Goal: Ask a question

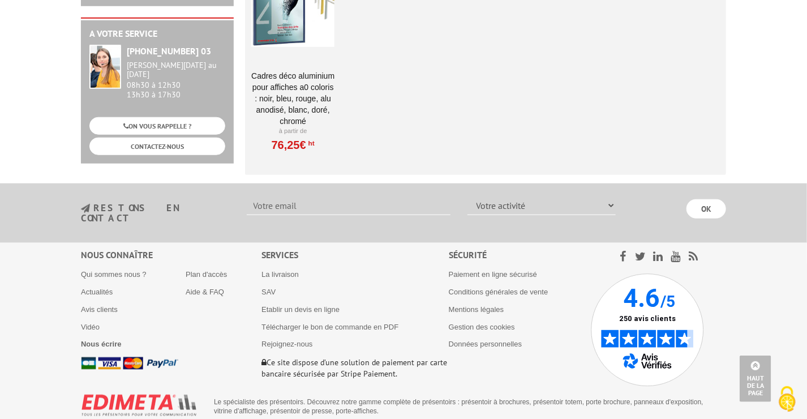
scroll to position [2471, 0]
click at [271, 270] on link "La livraison" at bounding box center [280, 274] width 37 height 8
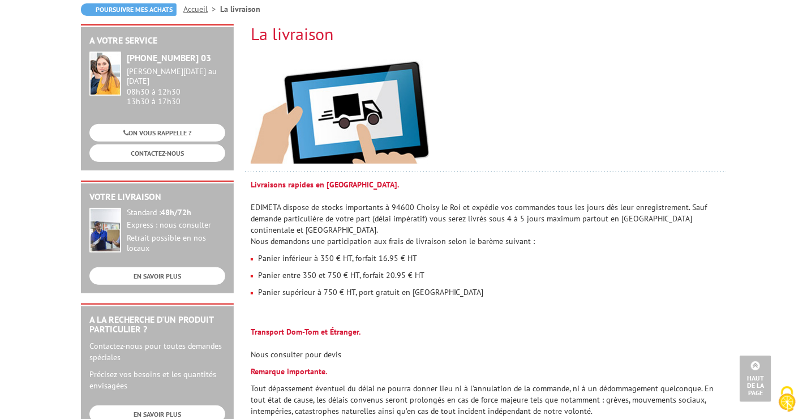
scroll to position [113, 0]
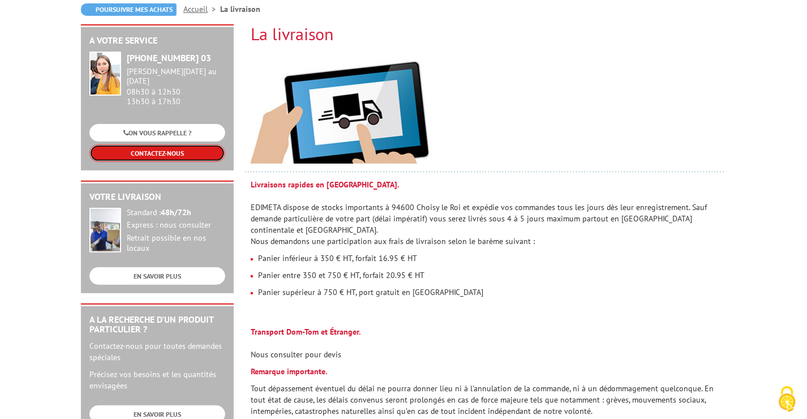
click at [176, 146] on link "CONTACTEZ-NOUS" at bounding box center [157, 153] width 136 height 18
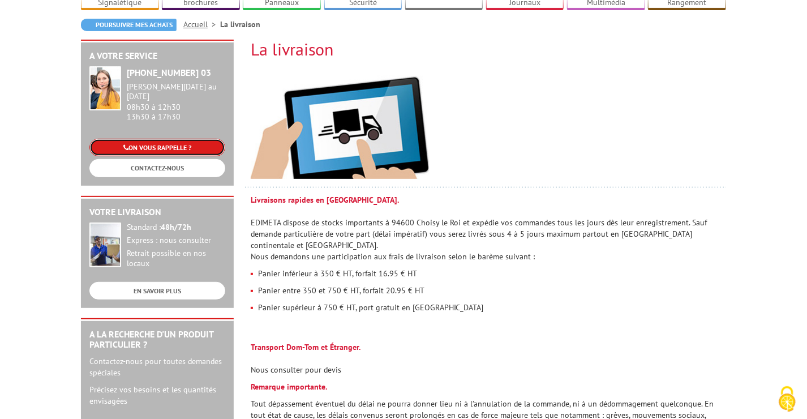
click at [163, 139] on link "ON VOUS RAPPELLE ?" at bounding box center [157, 148] width 136 height 18
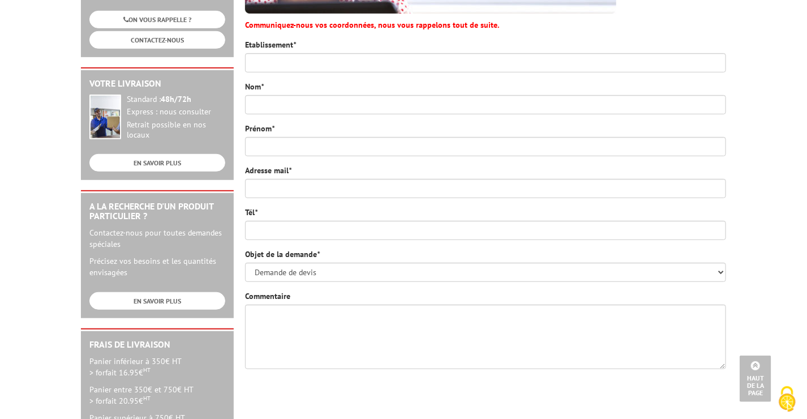
scroll to position [170, 0]
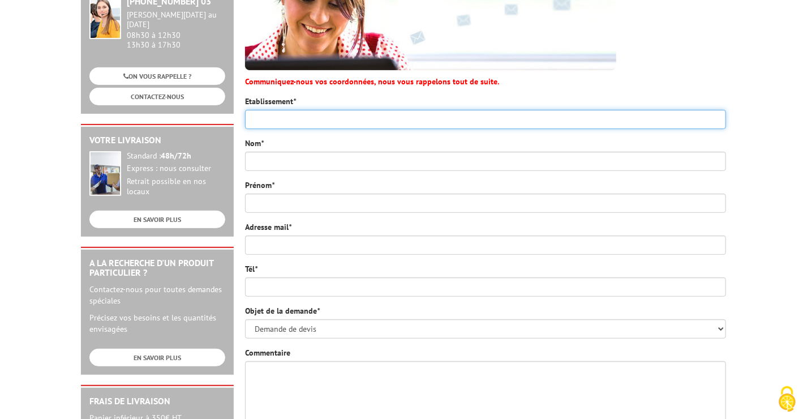
click at [291, 119] on input "Etablissement *" at bounding box center [485, 119] width 481 height 19
type input "Ecole Royale Militaire"
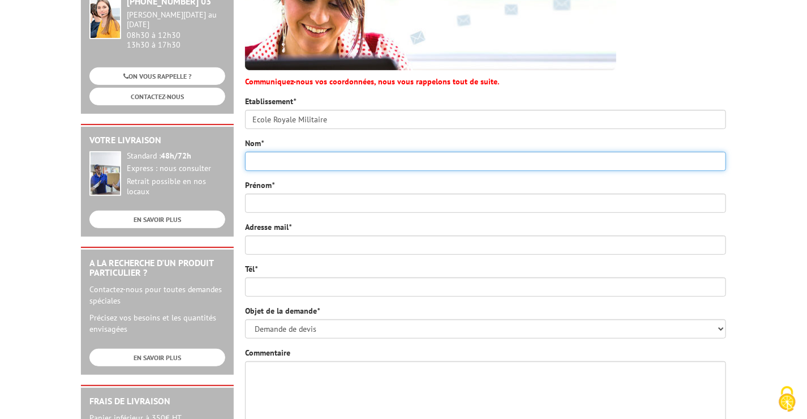
click at [328, 156] on input "Nom *" at bounding box center [485, 161] width 481 height 19
type input "Dejaeghere"
type input "Juliette"
type input "Juliette.Dejaeghere@mil.be"
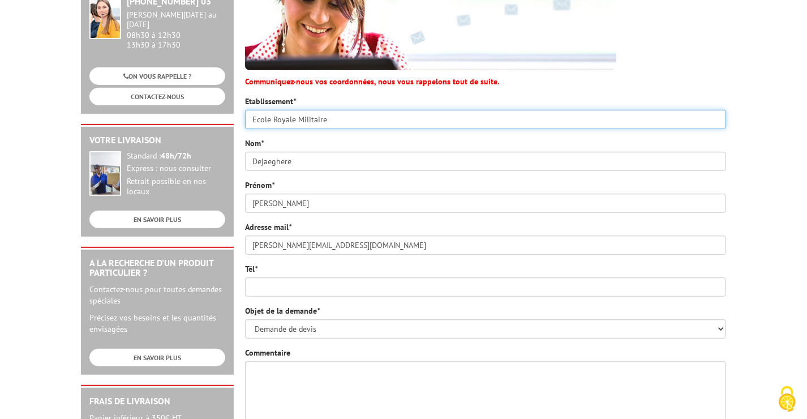
click at [337, 114] on input "Ecole Royale Militaire" at bounding box center [485, 119] width 481 height 19
type input "Ecole Royale Militaire de Belgique"
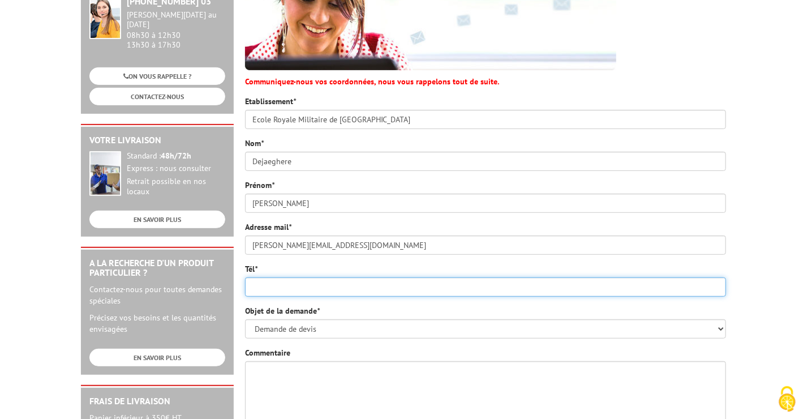
click at [284, 294] on input "Tél *" at bounding box center [485, 286] width 481 height 19
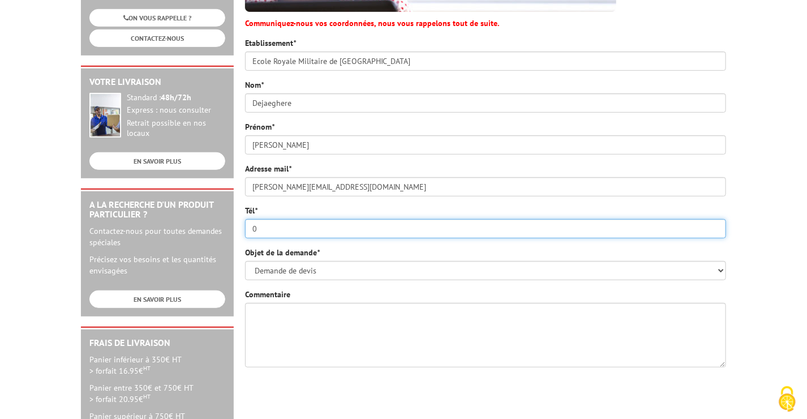
scroll to position [283, 0]
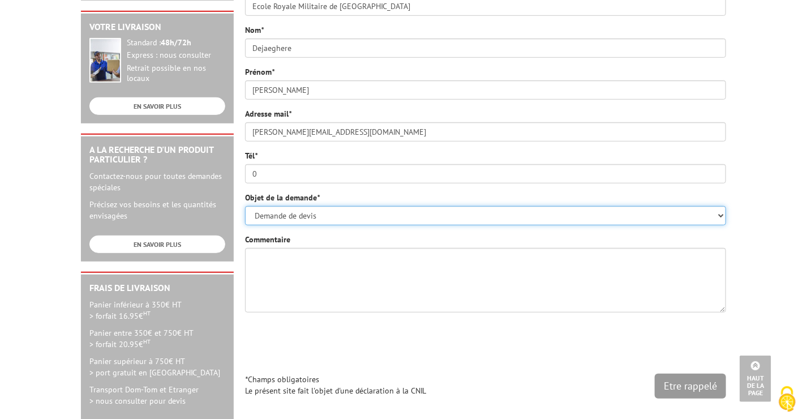
click at [313, 217] on select "Demande de devis Informations produits Fabrications spéciales Réclamations Dupl…" at bounding box center [485, 215] width 481 height 19
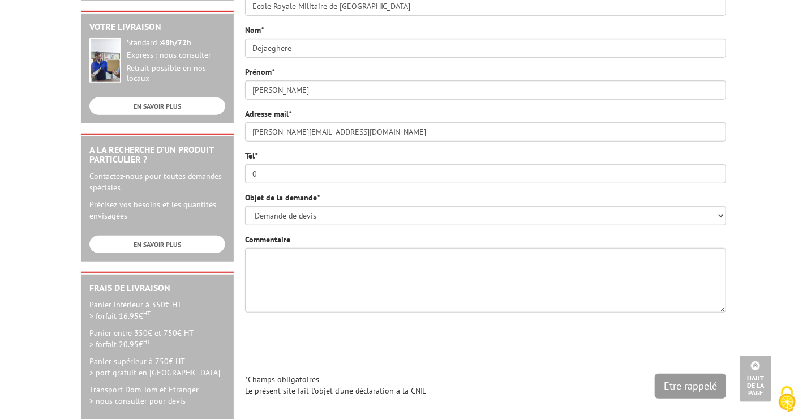
click at [793, 135] on body "Nos équipes sont à votre service du lundi au vendredi de 8h30 à 12h30 et de 13h…" at bounding box center [403, 222] width 807 height 1011
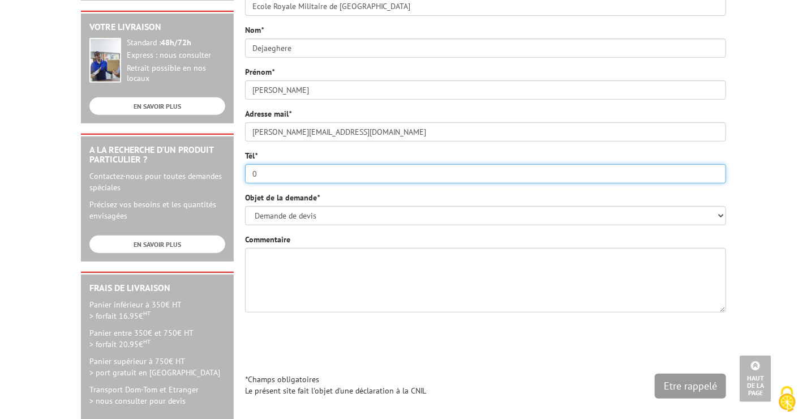
click at [269, 174] on input "0" at bounding box center [485, 173] width 481 height 19
click at [268, 172] on input "0473821017" at bounding box center [485, 173] width 481 height 19
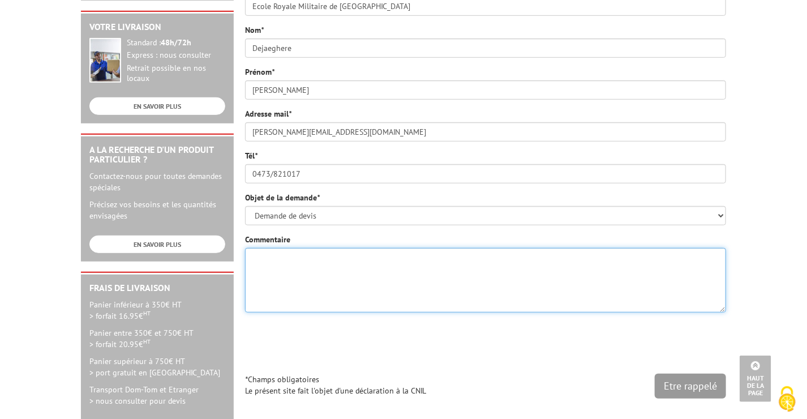
click at [339, 270] on textarea "Commentaire" at bounding box center [485, 280] width 481 height 65
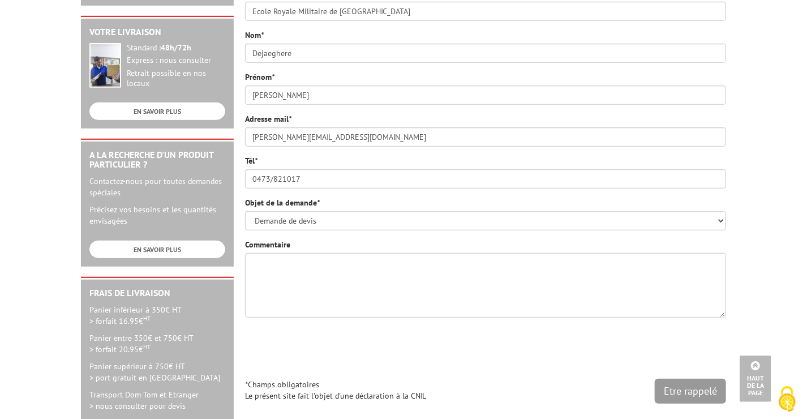
scroll to position [226, 0]
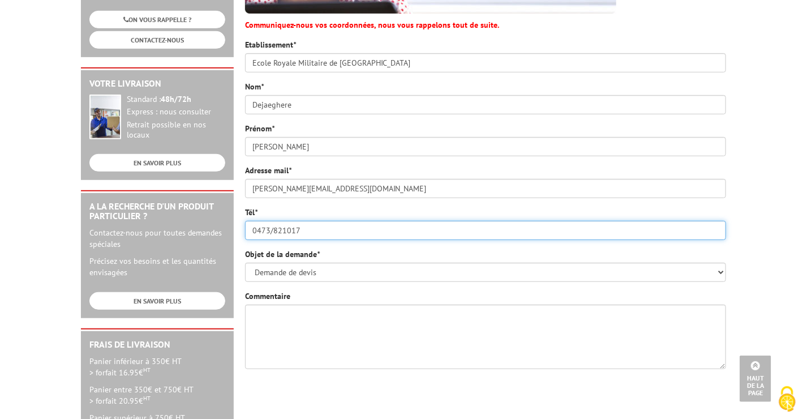
click at [259, 226] on input "0473/821017" at bounding box center [485, 230] width 481 height 19
click at [257, 229] on input "0473/821017" at bounding box center [485, 230] width 481 height 19
click at [281, 229] on input "+32473/821017" at bounding box center [485, 230] width 481 height 19
type input "+32473821017"
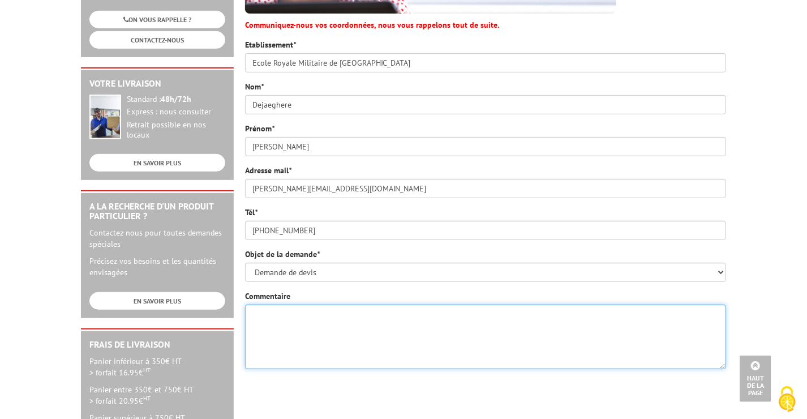
click at [330, 331] on textarea "Commentaire" at bounding box center [485, 337] width 481 height 65
click at [266, 315] on textarea "Commentaire" at bounding box center [485, 337] width 481 height 65
paste textarea "Cadre déco A0 aluminium chromé - réf. 10 84,49 844,90"
click at [441, 313] on textarea "Ce serait pour savoir si une commande de 10 cadres Cadre déco A0 aluminium chro…" at bounding box center [485, 337] width 481 height 65
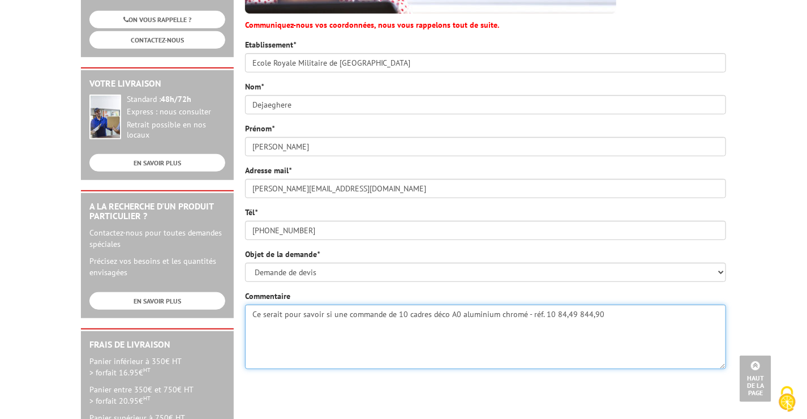
click at [551, 311] on textarea "Ce serait pour savoir si une commande de 10 cadres déco A0 aluminium chromé - r…" at bounding box center [485, 337] width 481 height 65
click at [587, 316] on textarea "Ce serait pour savoir si une commande de 10 cadres déco A0 aluminium chromé - r…" at bounding box center [485, 337] width 481 height 65
drag, startPoint x: 587, startPoint y: 312, endPoint x: 602, endPoint y: 359, distance: 49.2
click at [588, 312] on textarea "Ce serait pour savoir si une commande de 10 cadres déco A0 aluminium chromé - r…" at bounding box center [485, 337] width 481 height 65
click at [614, 307] on textarea "Ce serait pour savoir si une commande de 10 cadres déco A0 aluminium chromé - r…" at bounding box center [485, 337] width 481 height 65
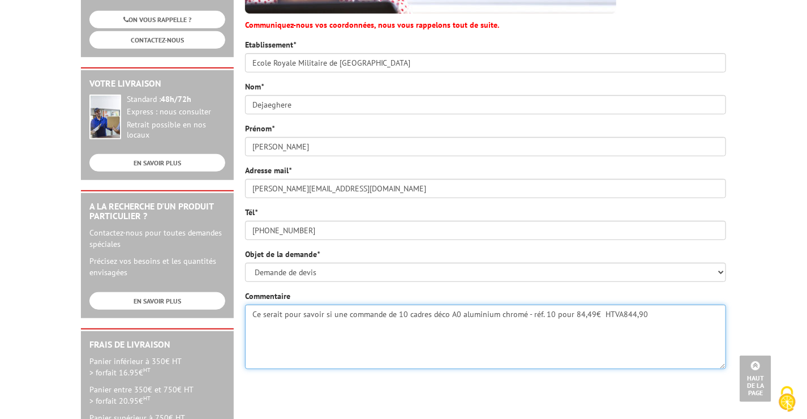
drag, startPoint x: 657, startPoint y: 312, endPoint x: 617, endPoint y: 310, distance: 40.8
click at [617, 310] on textarea "Ce serait pour savoir si une commande de 10 cadres déco A0 aluminium chromé - r…" at bounding box center [485, 337] width 481 height 65
click at [549, 311] on textarea "Ce serait pour savoir si une commande de 10 cadres déco A0 aluminium chromé - r…" at bounding box center [485, 337] width 481 height 65
type textarea "Ce serait pour savoir si une commande de 10 cadres déco A0 aluminium chromé (ré…"
